Goal: Check status: Check status

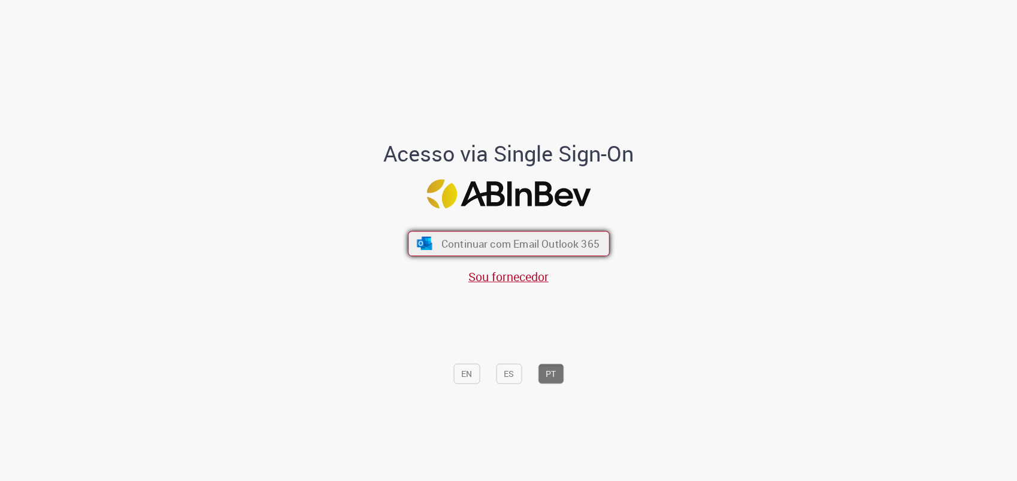
click at [547, 245] on span "Continuar com Email Outlook 365" at bounding box center [520, 244] width 158 height 14
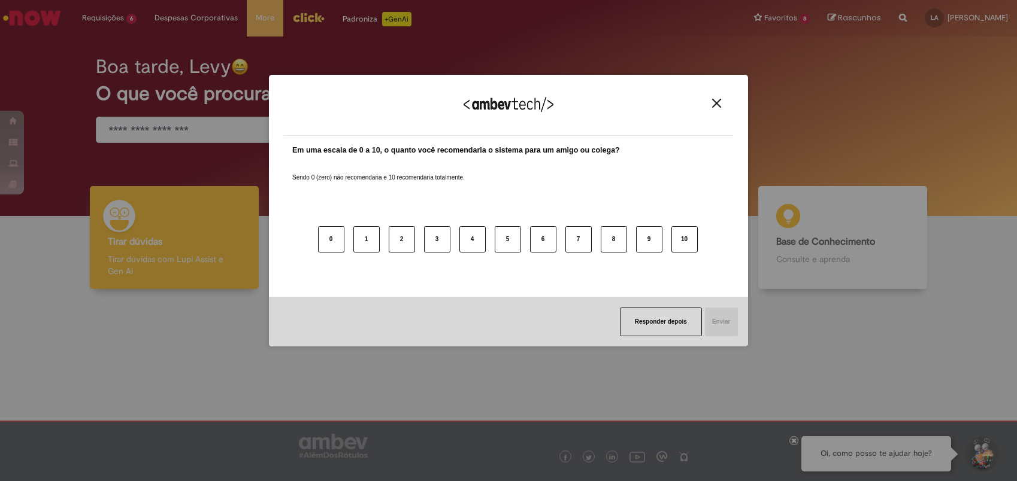
click at [721, 102] on button "Close" at bounding box center [716, 103] width 16 height 10
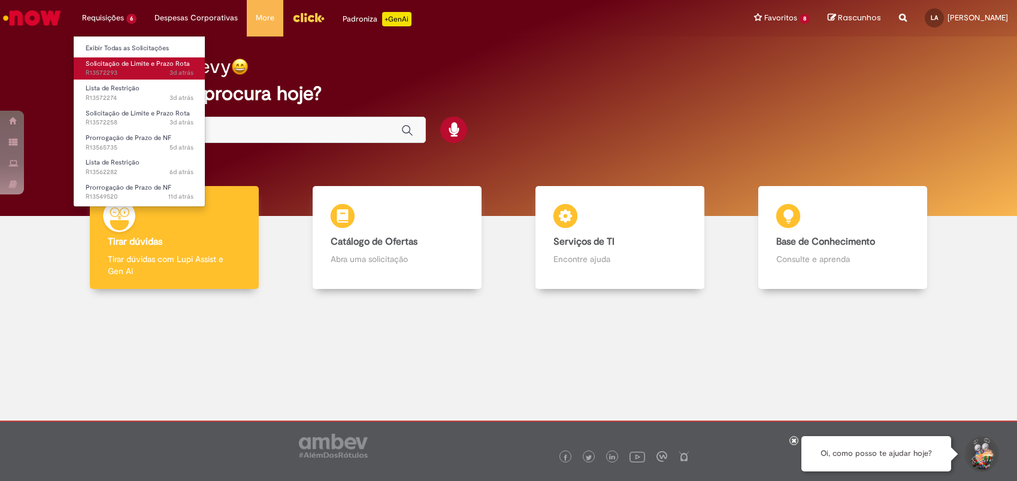
click at [138, 68] on span "Solicitação de Limite e Prazo Rota" at bounding box center [138, 63] width 104 height 9
click at [171, 69] on sn-time-ago "3d atrás 3 dias atrás" at bounding box center [181, 72] width 24 height 9
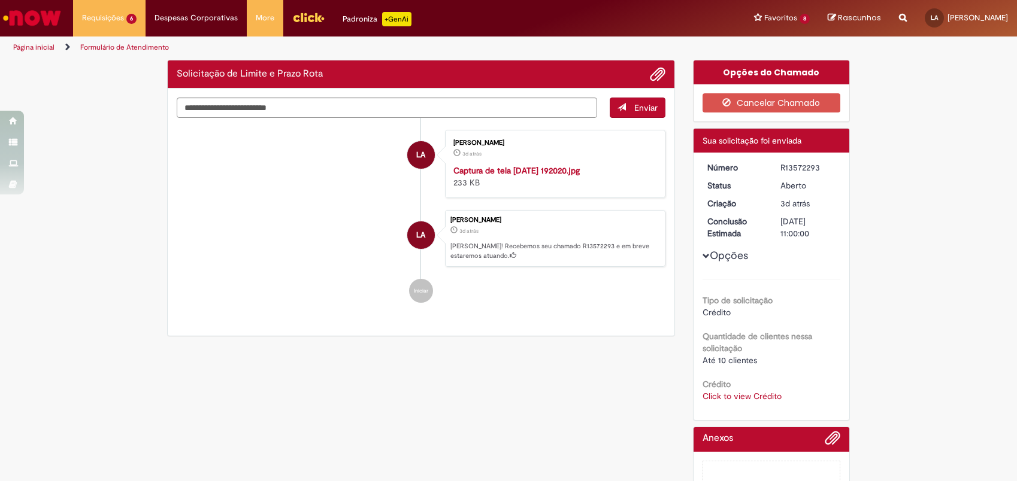
click at [280, 198] on li "LA Levy Barbosa Araujo 3d atrás 3 dias atrás Captura de tela 2025-09-26 192020.…" at bounding box center [421, 164] width 489 height 68
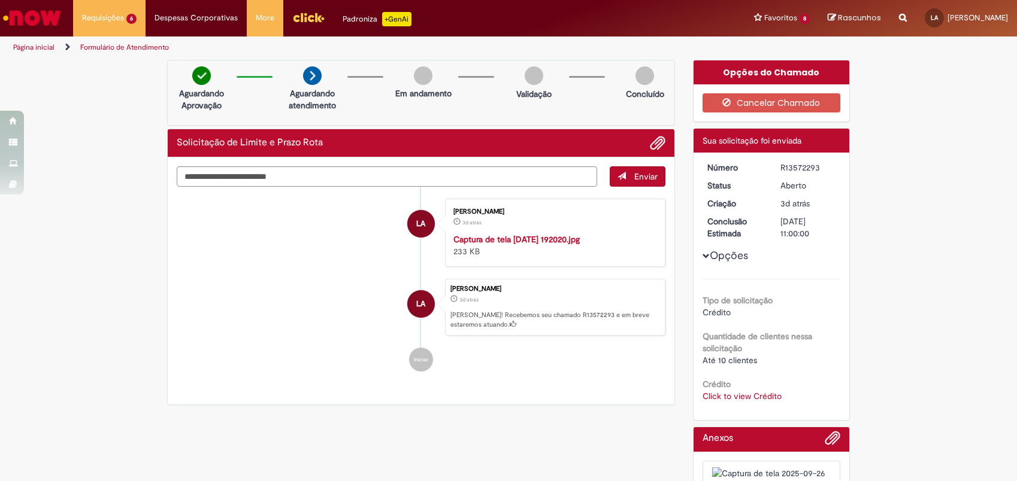
click at [754, 394] on link "Click to view Crédito" at bounding box center [741, 396] width 79 height 11
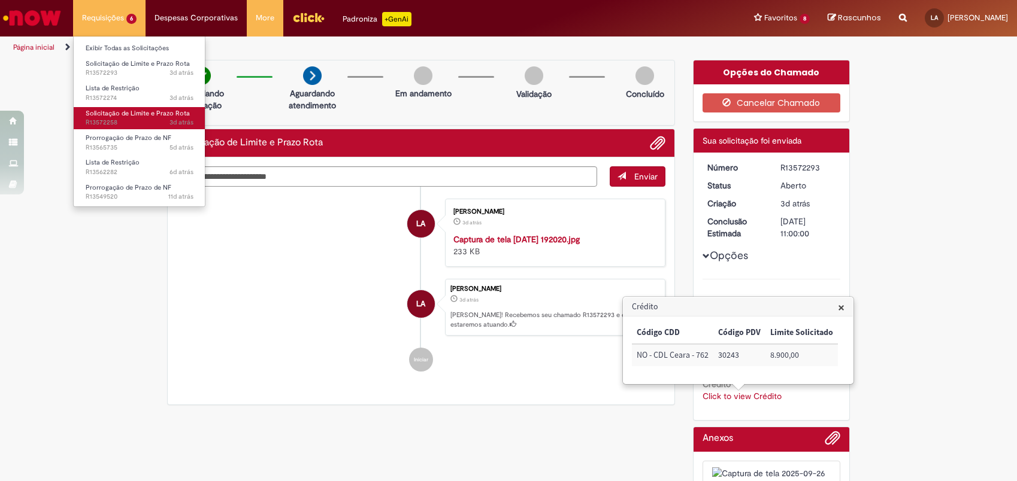
click at [141, 119] on span "3d atrás 3 dias atrás R13572258" at bounding box center [140, 123] width 108 height 10
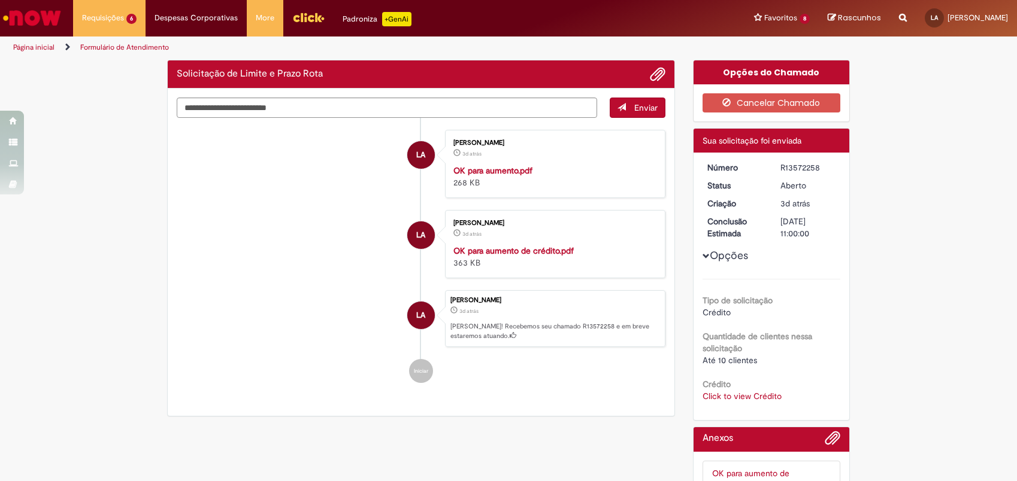
click at [236, 177] on li "LA Levy Barbosa Araujo 3d atrás 3 dias atrás OK para aumento.pdf 268 KB" at bounding box center [421, 164] width 489 height 68
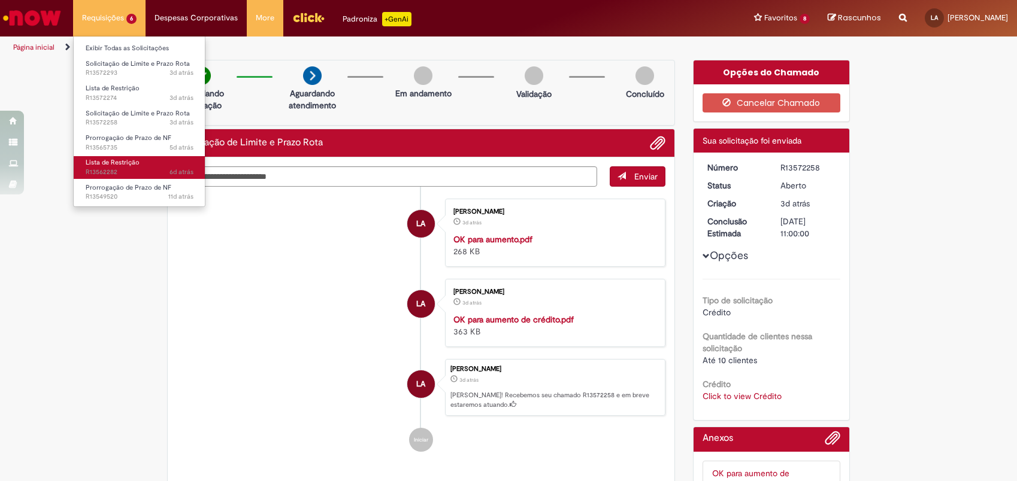
click at [144, 161] on link "Lista de Restrição 6d atrás 6 dias atrás R13562282" at bounding box center [140, 167] width 132 height 22
click at [144, 160] on link "Lista de Restrição 6d atrás 6 dias atrás R13562282" at bounding box center [140, 167] width 132 height 22
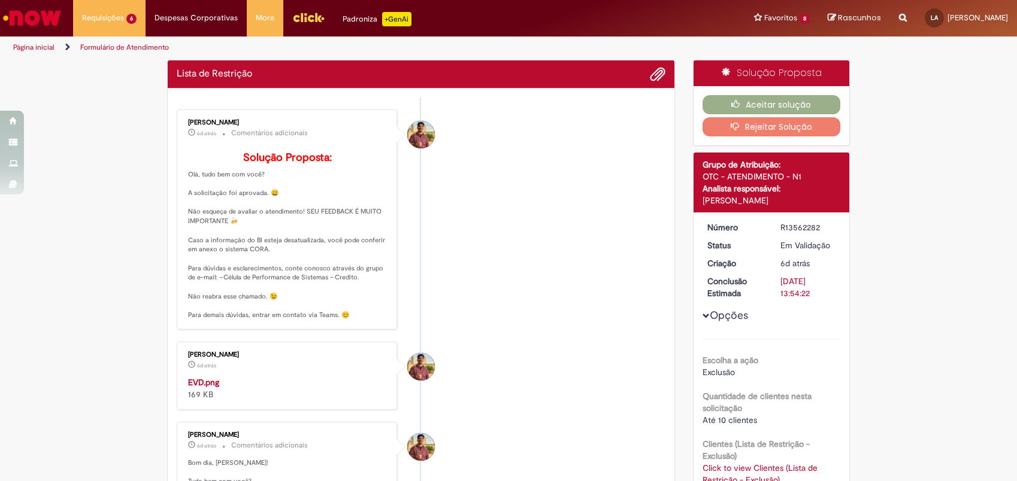
click at [374, 208] on p "Solução Proposta: Olá, tudo bem com você? A solicitação foi aprovada. 😀 Não esq…" at bounding box center [287, 236] width 199 height 168
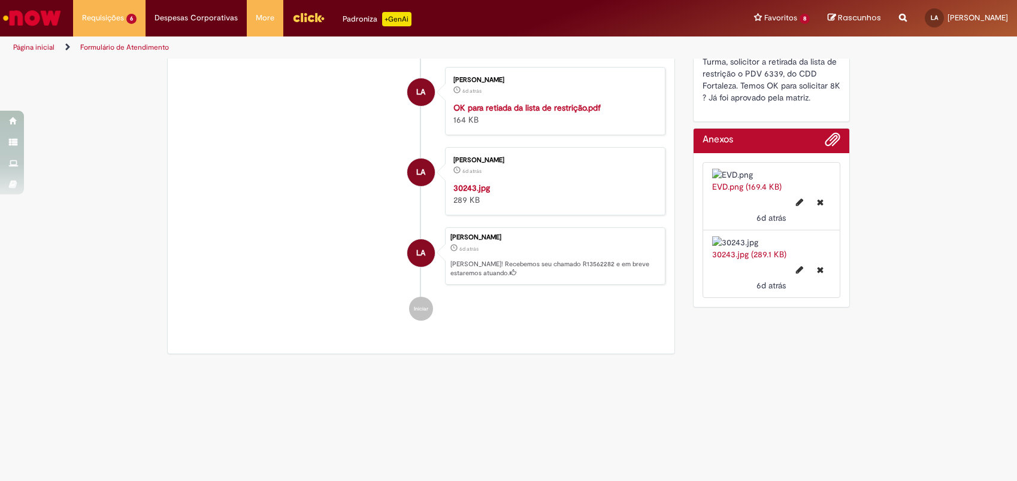
scroll to position [443, 0]
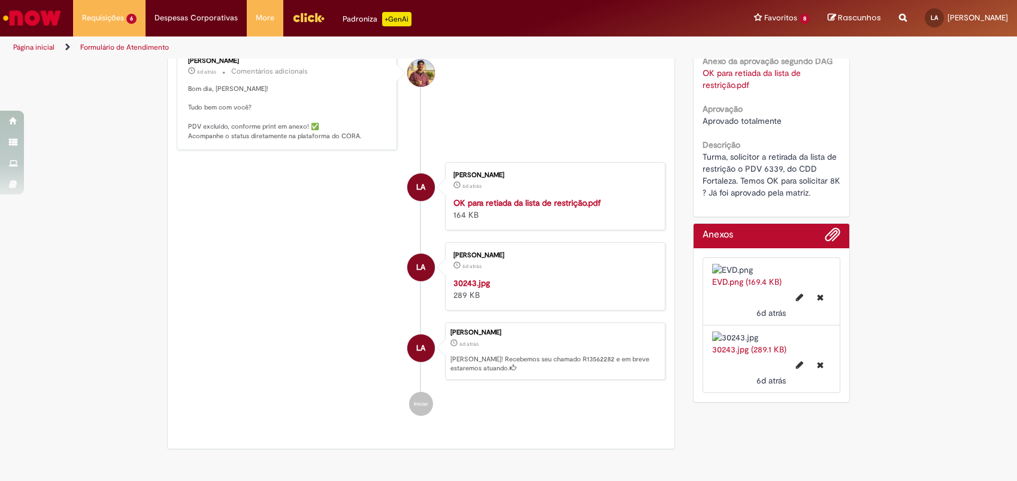
click at [764, 170] on span "Turma, solicitor a retirada da lista de restrição o PDV 6339, do CDD Fortaleza.…" at bounding box center [772, 175] width 140 height 47
copy span "6339"
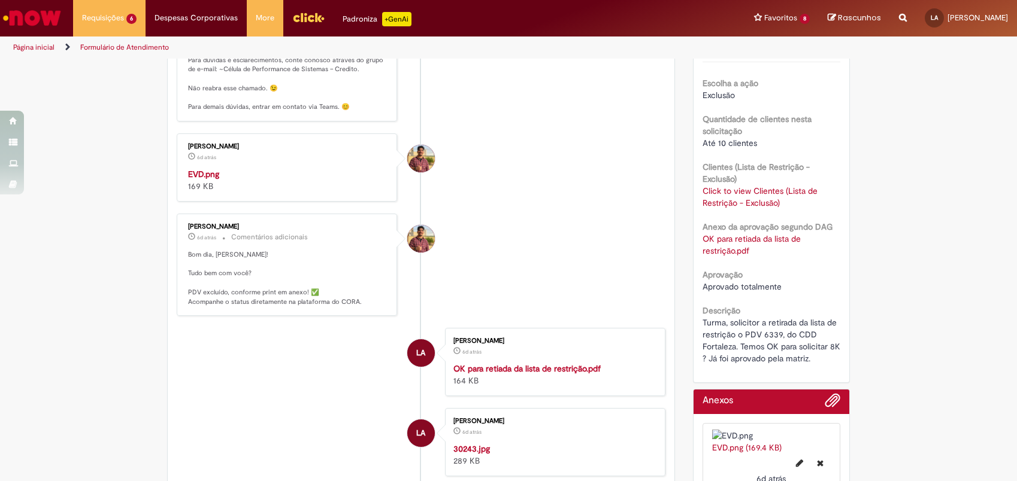
click at [801, 346] on span "Turma, solicitor a retirada da lista de restrição o PDV 6339, do CDD Fortaleza.…" at bounding box center [772, 340] width 140 height 47
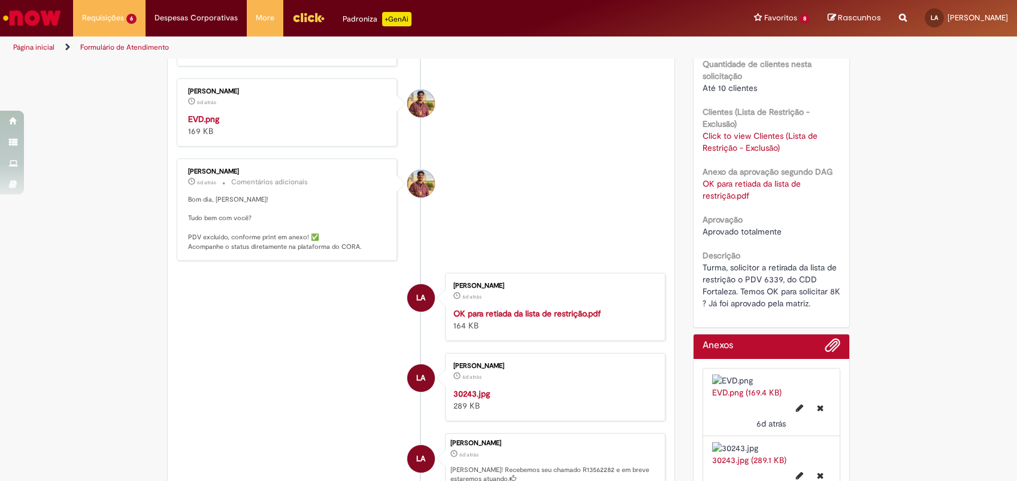
scroll to position [554, 0]
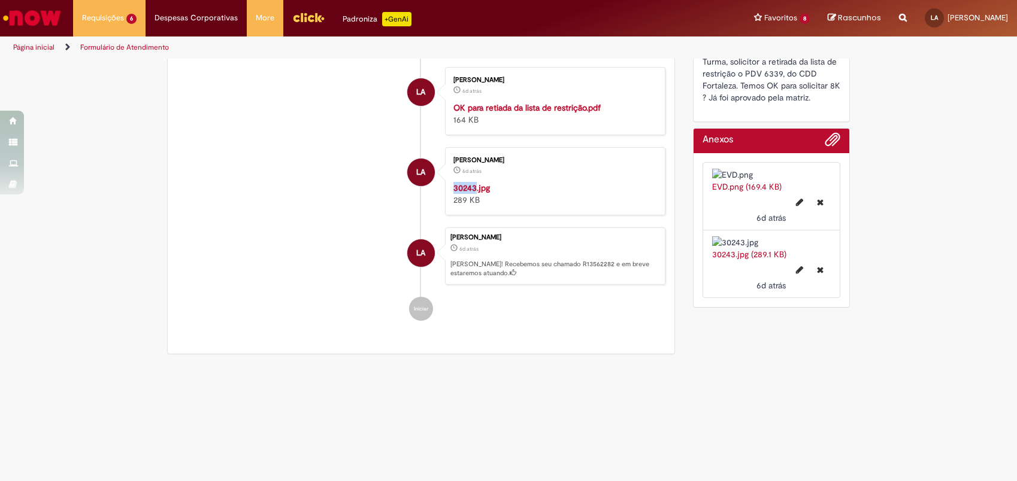
drag, startPoint x: 438, startPoint y: 385, endPoint x: 473, endPoint y: 387, distance: 34.2
click at [473, 216] on li "LA Levy Barbosa Araujo 6d atrás 6 dias atrás 30243.jpg 289 KB" at bounding box center [421, 181] width 489 height 68
copy strong "30243"
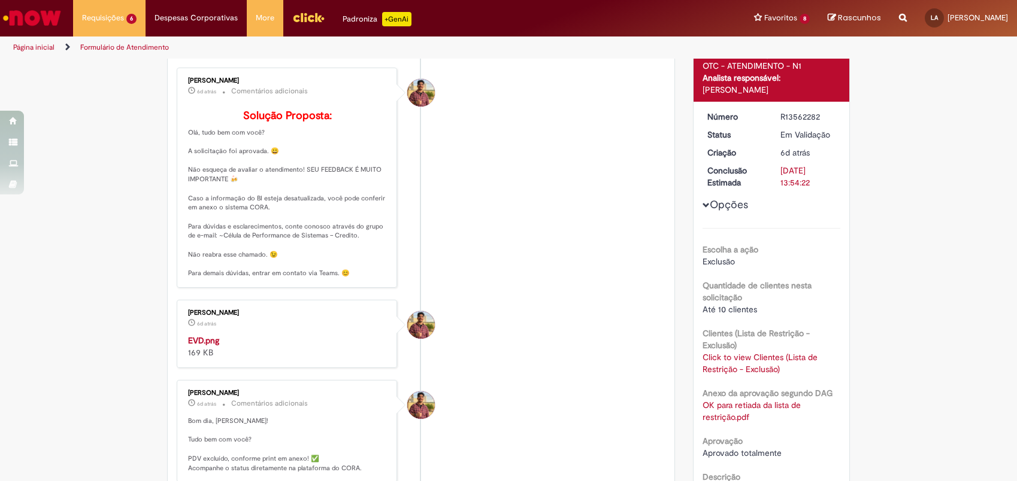
scroll to position [0, 0]
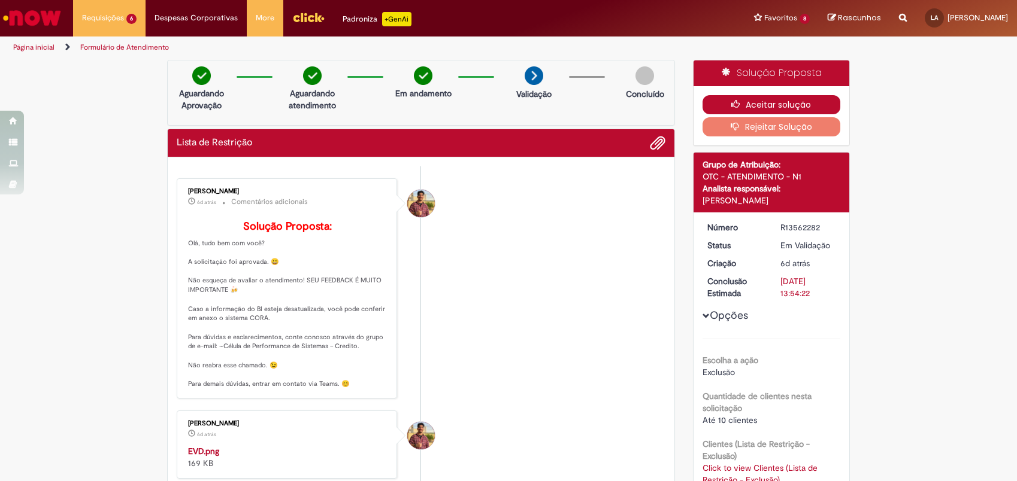
click at [776, 98] on button "Aceitar solução" at bounding box center [771, 104] width 138 height 19
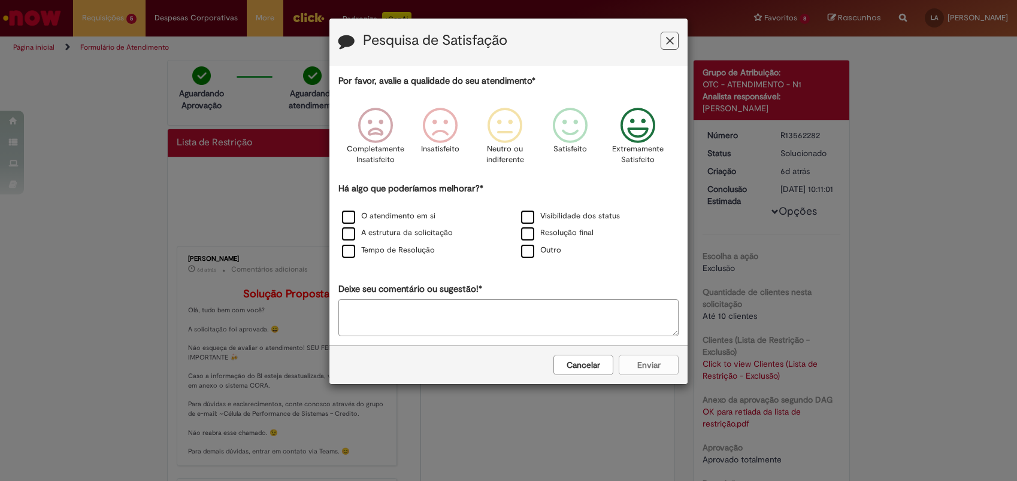
click at [644, 138] on icon "Feedback" at bounding box center [638, 126] width 45 height 36
click at [405, 219] on label "O atendimento em si" at bounding box center [388, 216] width 93 height 11
click at [666, 366] on button "Enviar" at bounding box center [649, 365] width 60 height 20
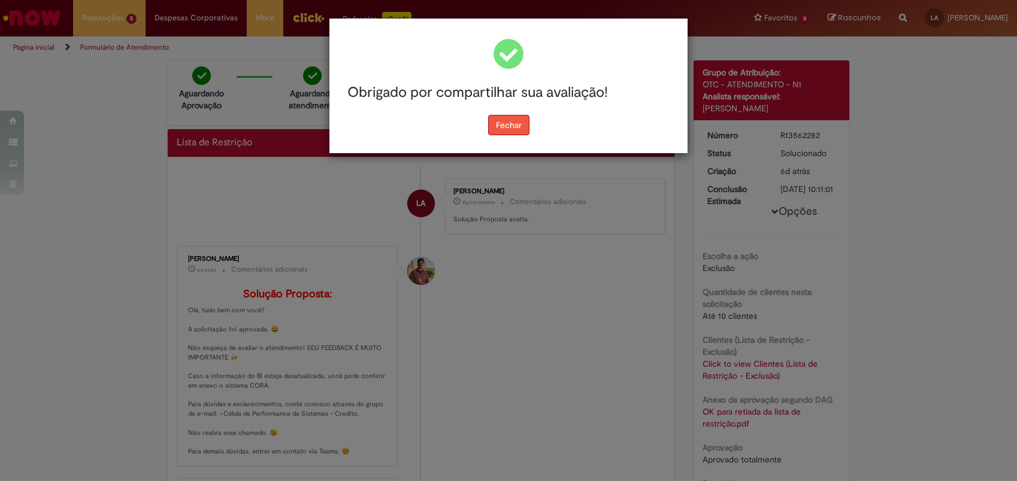
click at [511, 115] on button "Fechar" at bounding box center [508, 125] width 41 height 20
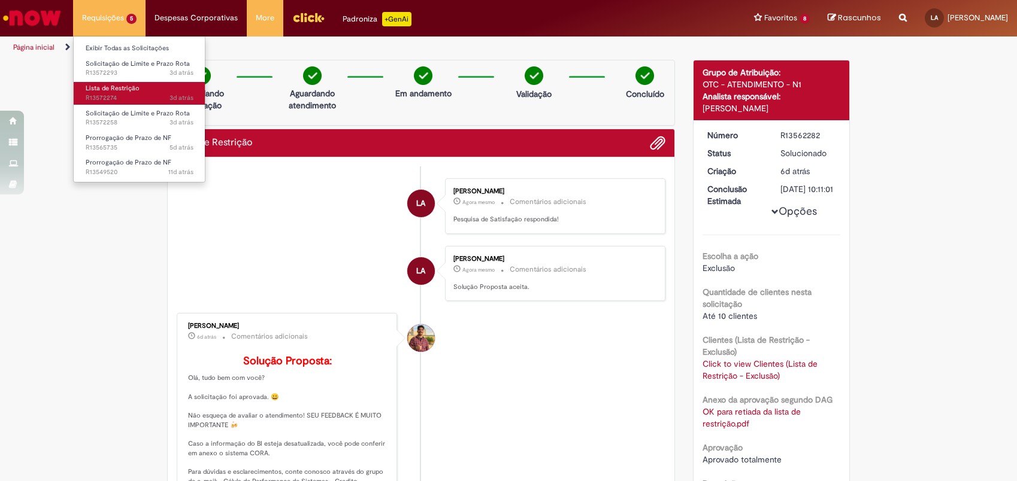
click at [136, 92] on span "Lista de Restrição" at bounding box center [113, 88] width 54 height 9
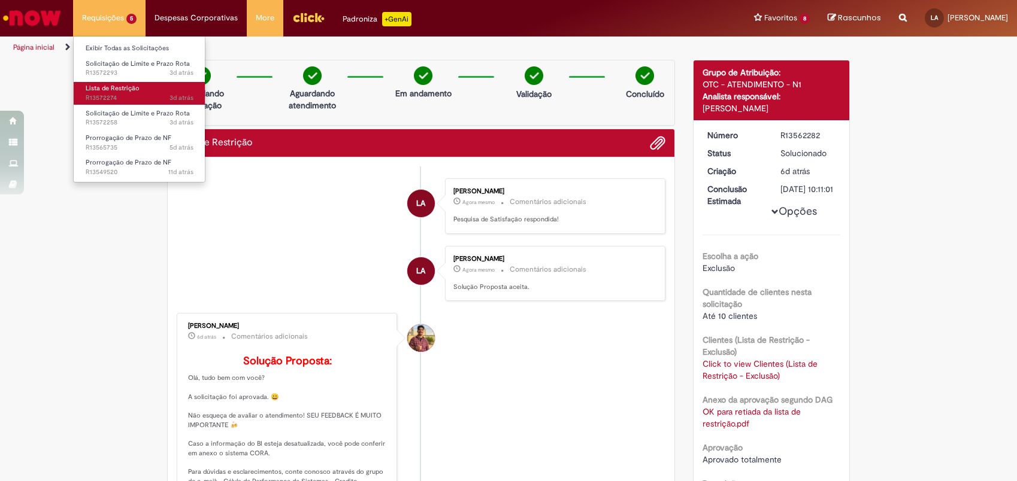
click at [136, 92] on span "Lista de Restrição" at bounding box center [113, 88] width 54 height 9
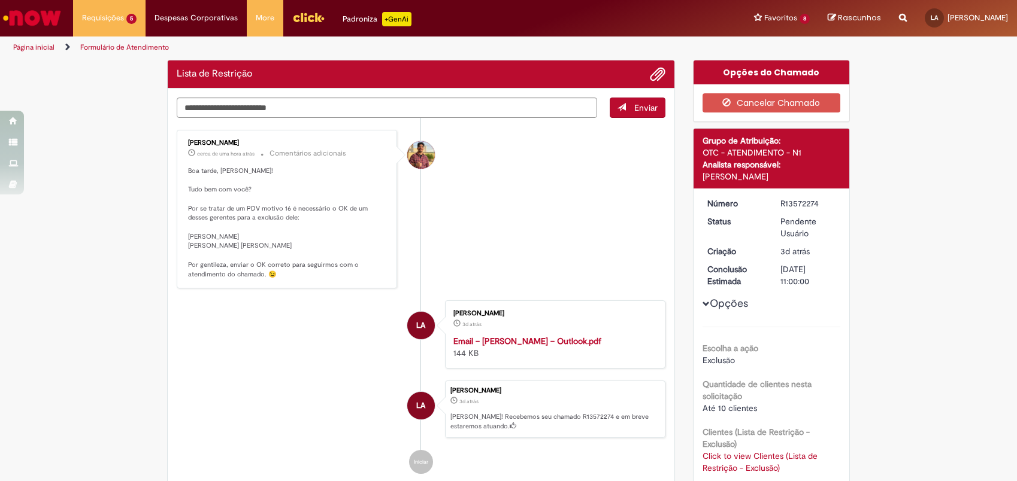
click at [390, 269] on div "Vitor Jeremias Da Silva cerca de uma hora atrás cerca de uma hora atrás Comentá…" at bounding box center [287, 209] width 220 height 159
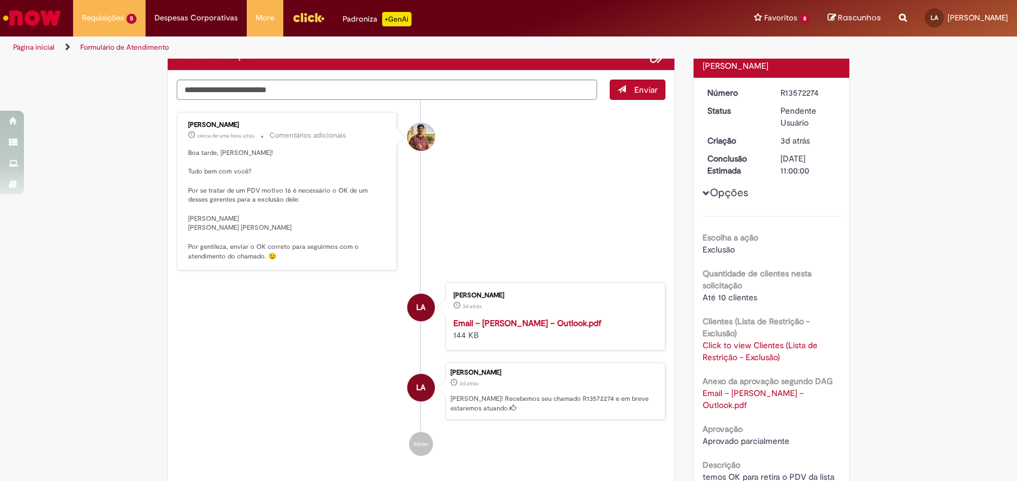
scroll to position [166, 0]
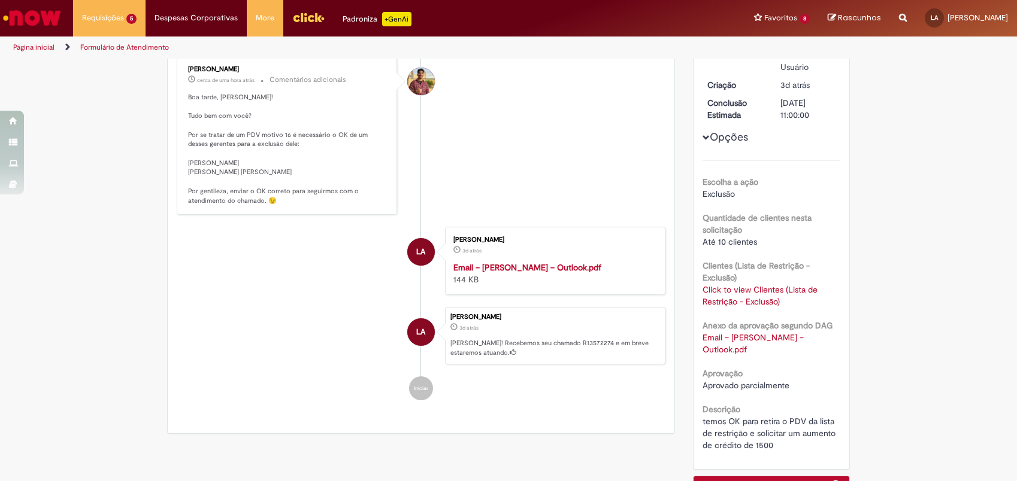
click at [734, 288] on link "Click to view Clientes (Lista de Restrição - Exclusão)" at bounding box center [759, 295] width 115 height 23
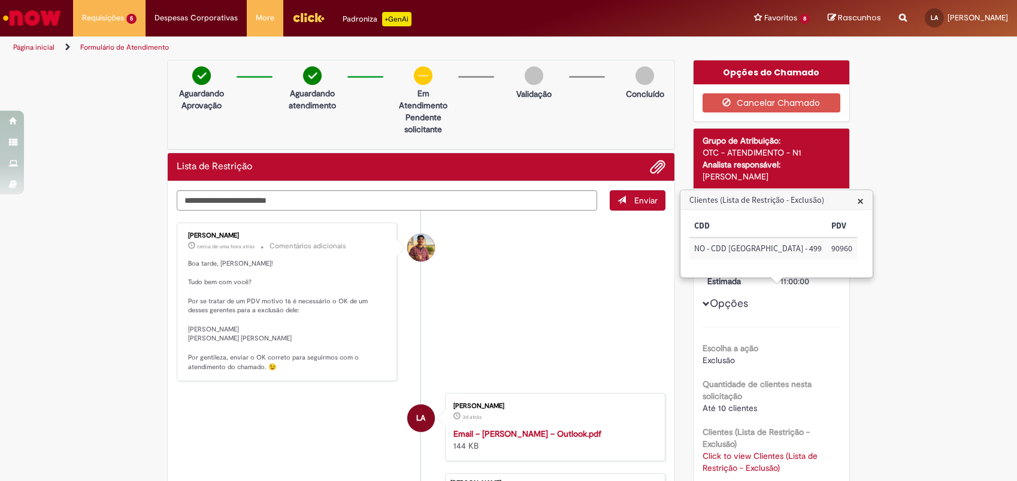
scroll to position [111, 0]
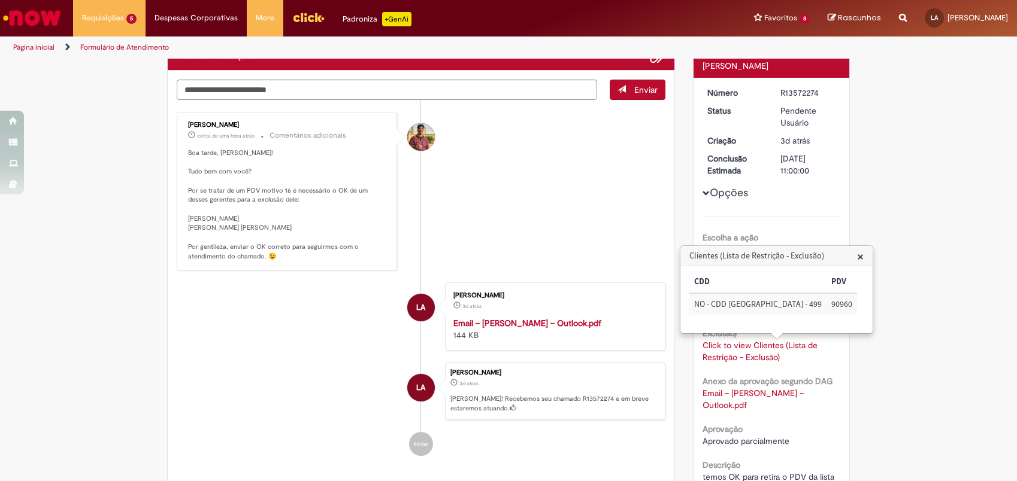
click at [553, 329] on strong "Email – LEVY BARBOSA ARAUJO – Outlook.pdf" at bounding box center [527, 323] width 148 height 11
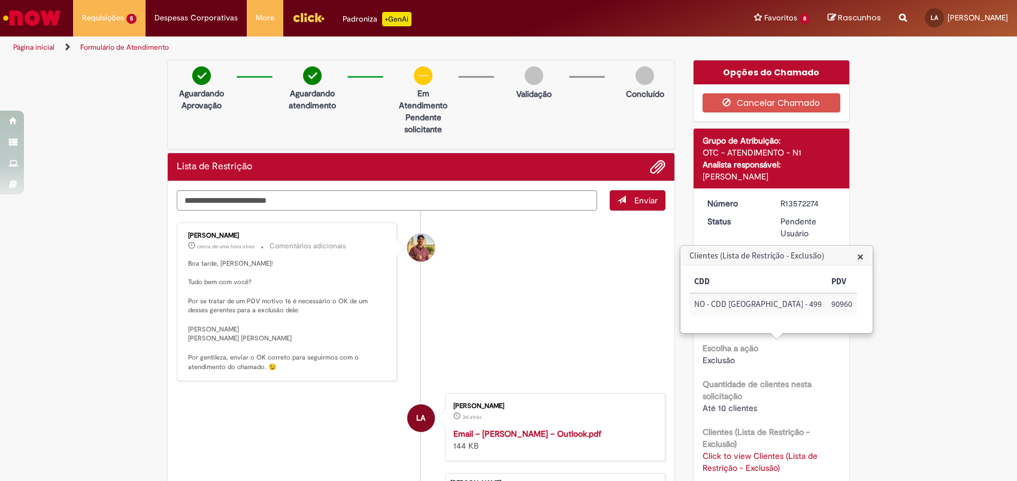
click at [585, 288] on li "Vitor Jeremias Da Silva cerca de uma hora atrás cerca de uma hora atrás Comentá…" at bounding box center [421, 302] width 489 height 159
click at [857, 257] on span "×" at bounding box center [860, 257] width 7 height 16
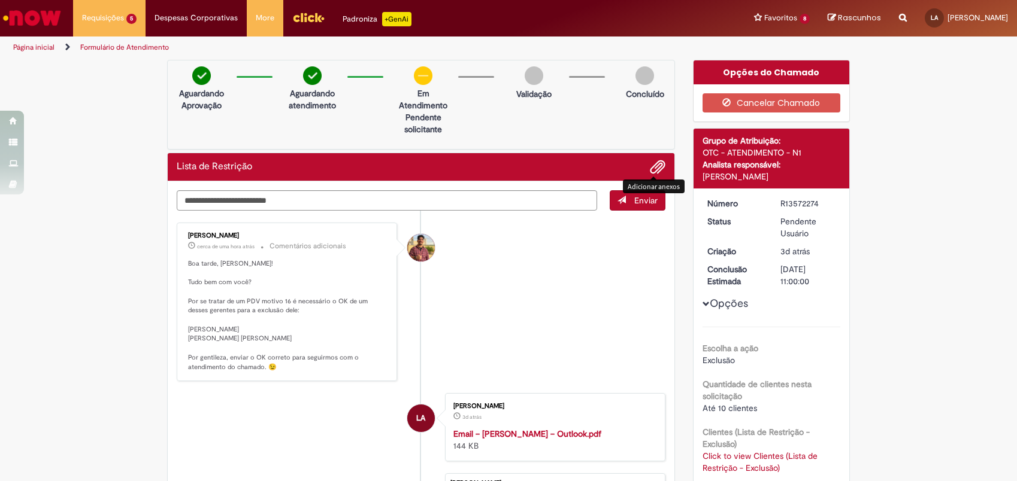
click at [650, 173] on span "Adicionar anexos" at bounding box center [657, 167] width 14 height 14
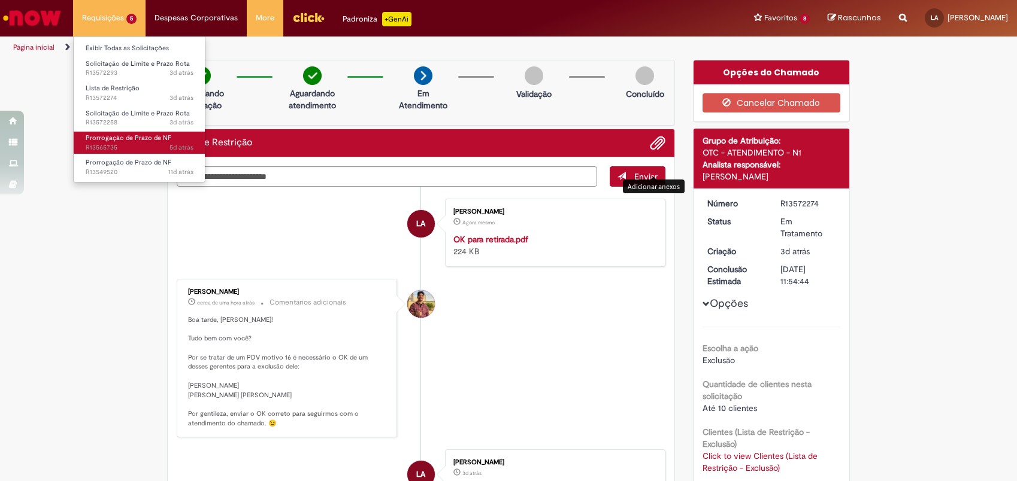
click at [159, 138] on span "Prorrogação de Prazo de NF" at bounding box center [129, 138] width 86 height 9
click at [156, 140] on span "Prorrogação de Prazo de NF" at bounding box center [129, 138] width 86 height 9
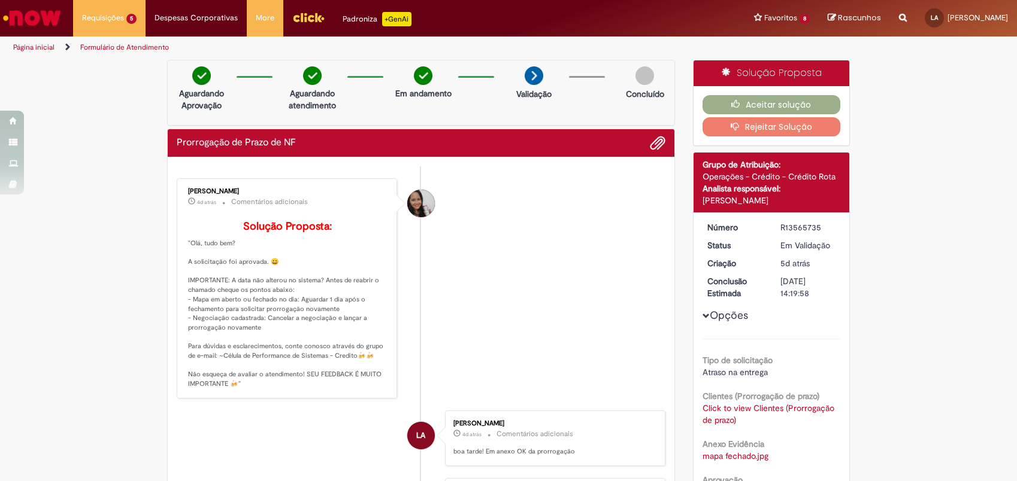
click at [483, 215] on li "Valeria Maria da Conceicao 4d atrás 4 dias atrás Comentários adicionais Solução…" at bounding box center [421, 288] width 489 height 220
click at [723, 101] on button "Aceitar solução" at bounding box center [771, 104] width 138 height 19
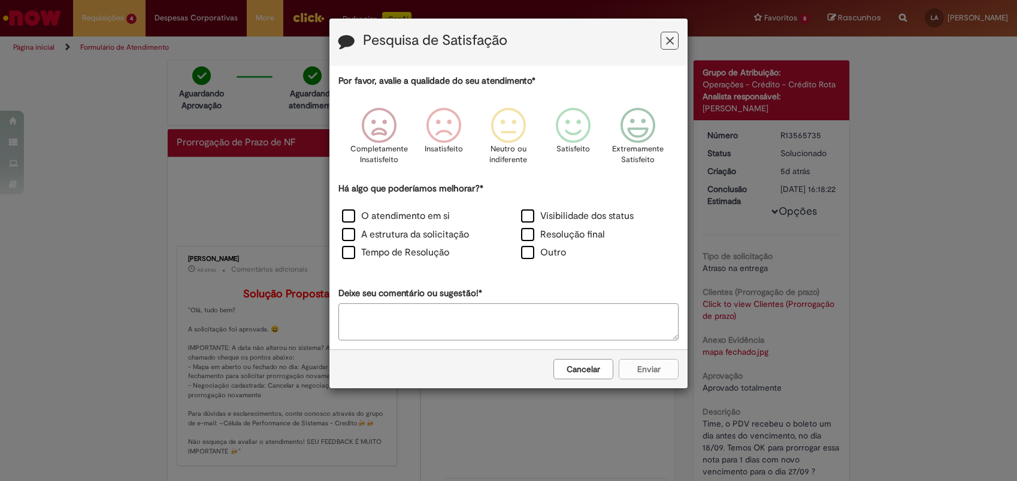
click at [668, 45] on icon "Feedback" at bounding box center [670, 41] width 8 height 13
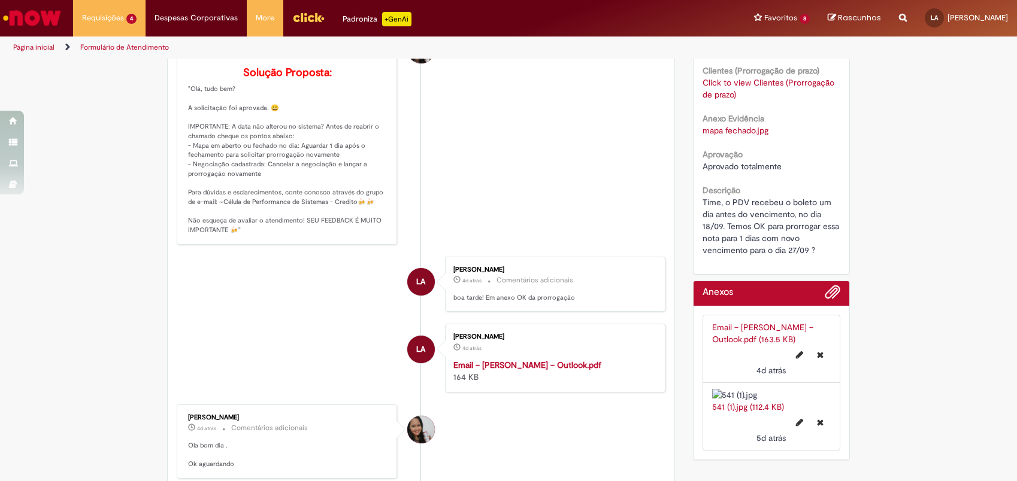
scroll to position [56, 0]
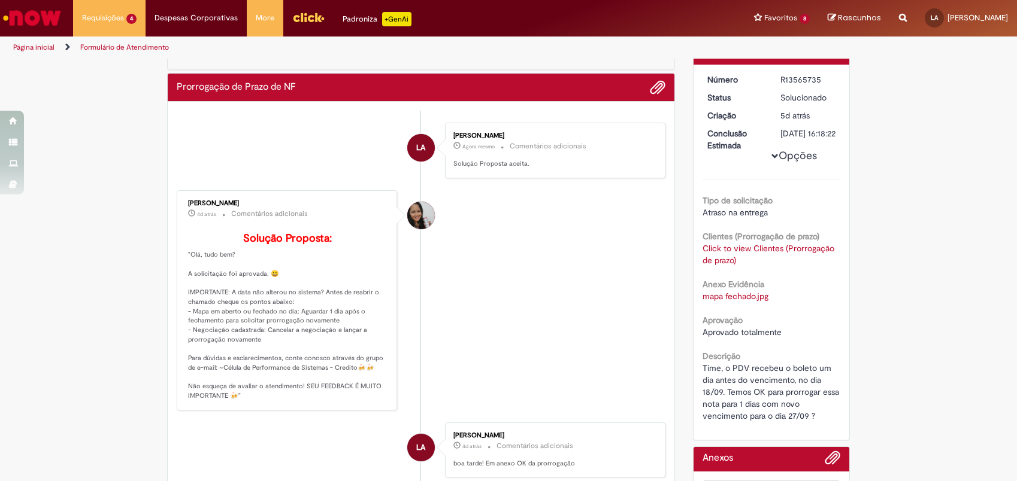
click at [726, 266] on div "Click to view Clientes (Prorrogação de prazo) Click to view Clientes (Prorrogaç…" at bounding box center [771, 255] width 138 height 24
click at [731, 259] on link "Click to view Clientes (Prorrogação de prazo)" at bounding box center [768, 254] width 132 height 23
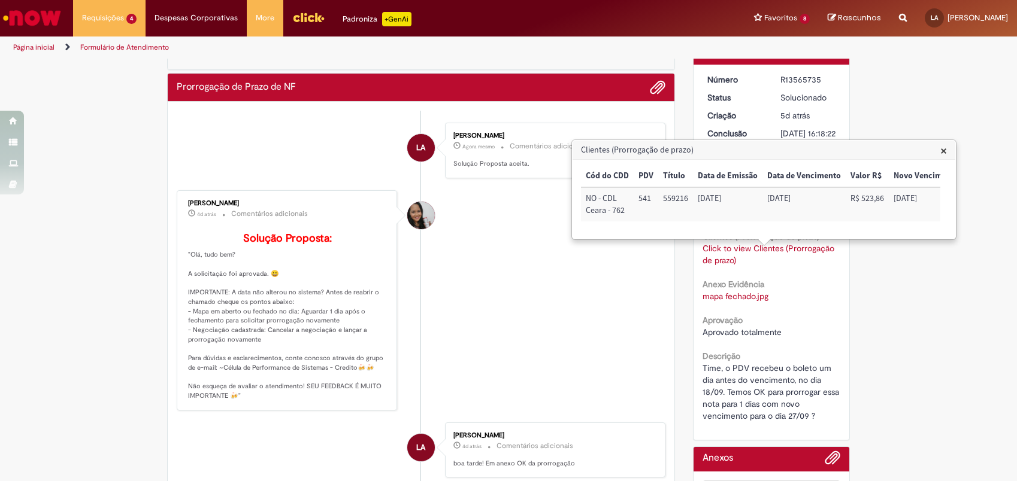
click at [643, 200] on td "541" at bounding box center [646, 204] width 25 height 34
copy td "541"
click at [940, 147] on h3 "Clientes (Prorrogação de prazo)" at bounding box center [764, 150] width 383 height 19
click at [942, 149] on span "×" at bounding box center [943, 151] width 7 height 16
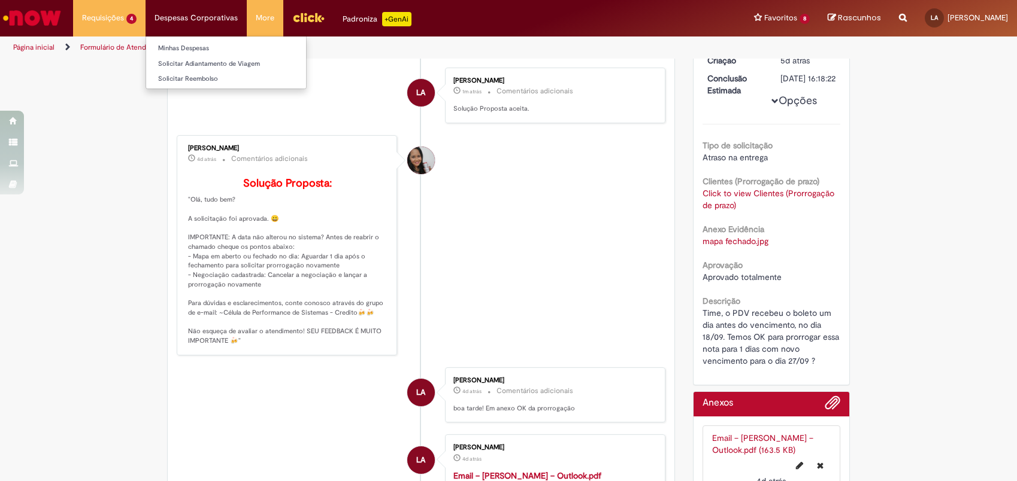
scroll to position [0, 0]
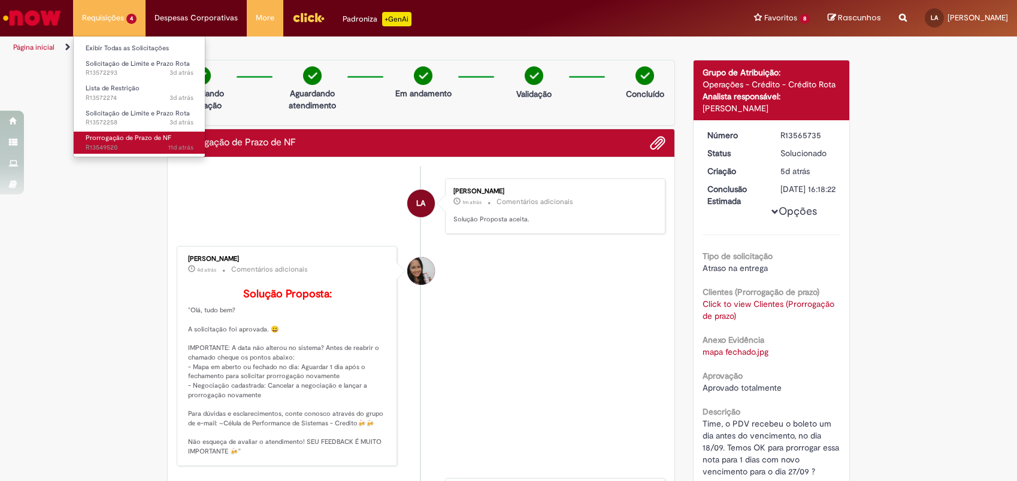
click at [165, 139] on span "Prorrogação de Prazo de NF" at bounding box center [129, 138] width 86 height 9
click at [165, 138] on span "Prorrogação de Prazo de NF" at bounding box center [129, 138] width 86 height 9
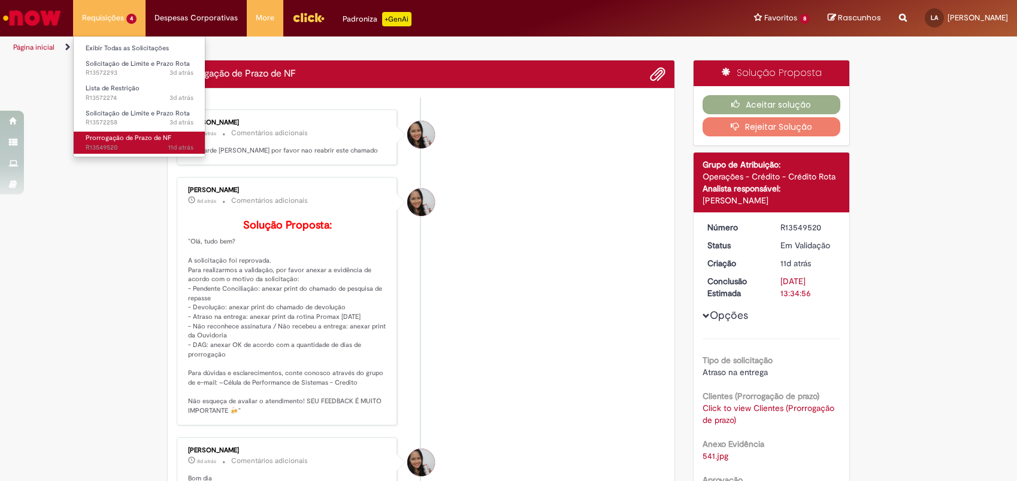
click at [165, 141] on span "Prorrogação de Prazo de NF" at bounding box center [129, 138] width 86 height 9
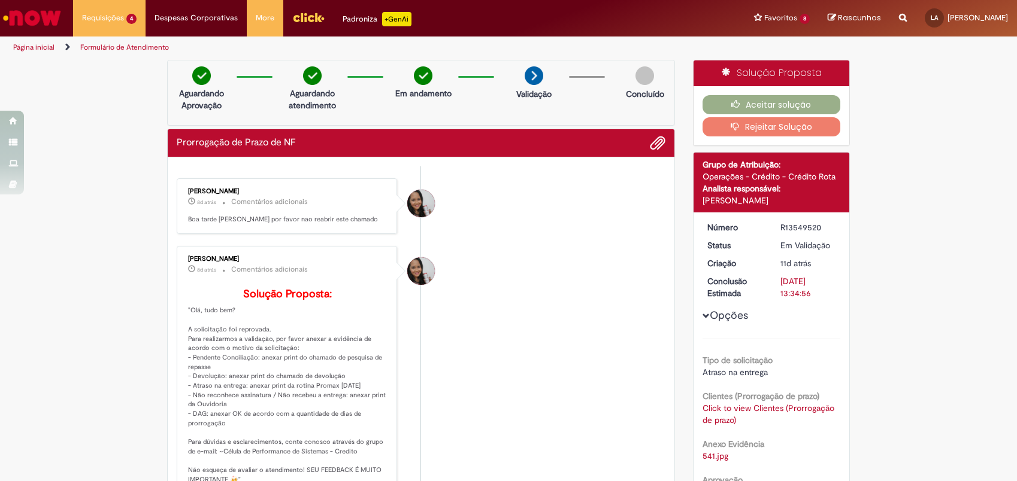
click at [756, 98] on button "Aceitar solução" at bounding box center [771, 104] width 138 height 19
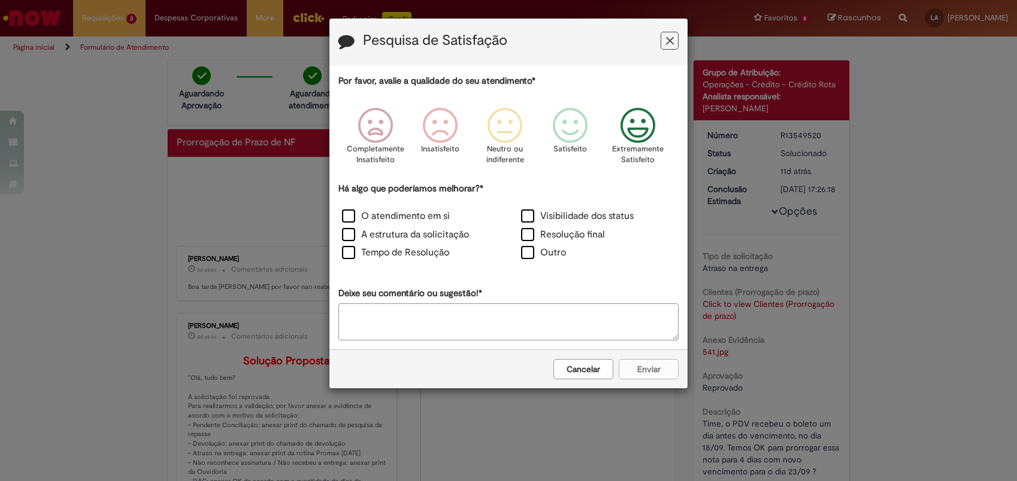
click at [656, 126] on icon "Feedback" at bounding box center [638, 126] width 45 height 36
click at [387, 218] on label "O atendimento em si" at bounding box center [396, 217] width 108 height 14
click at [646, 365] on button "Enviar" at bounding box center [649, 369] width 60 height 20
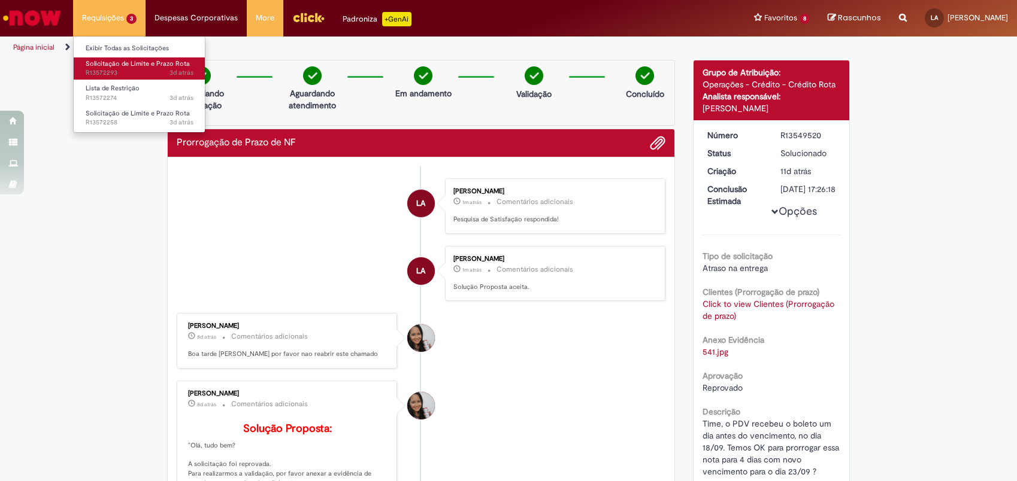
click at [141, 74] on span "3d atrás 3 dias atrás R13572293" at bounding box center [140, 73] width 108 height 10
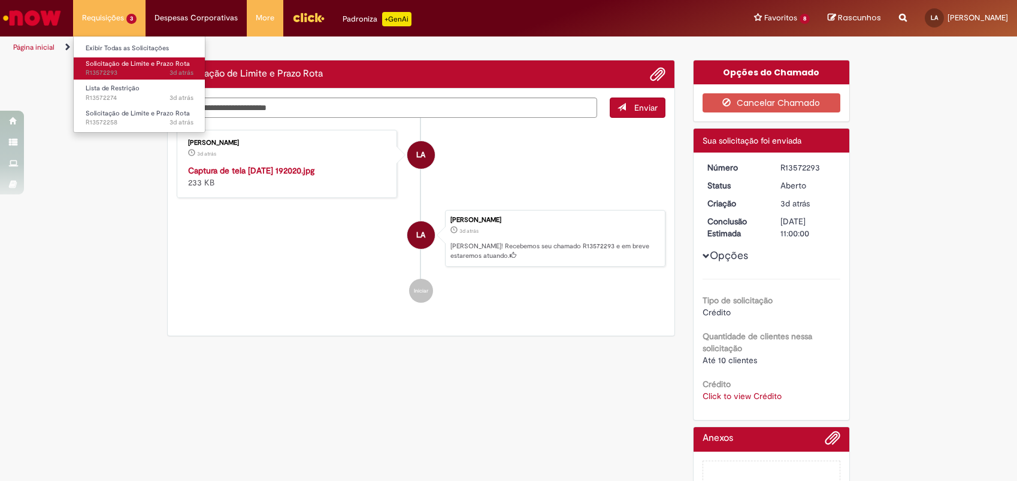
click at [175, 74] on span "3d atrás" at bounding box center [181, 72] width 24 height 9
